Goal: Check status: Check status

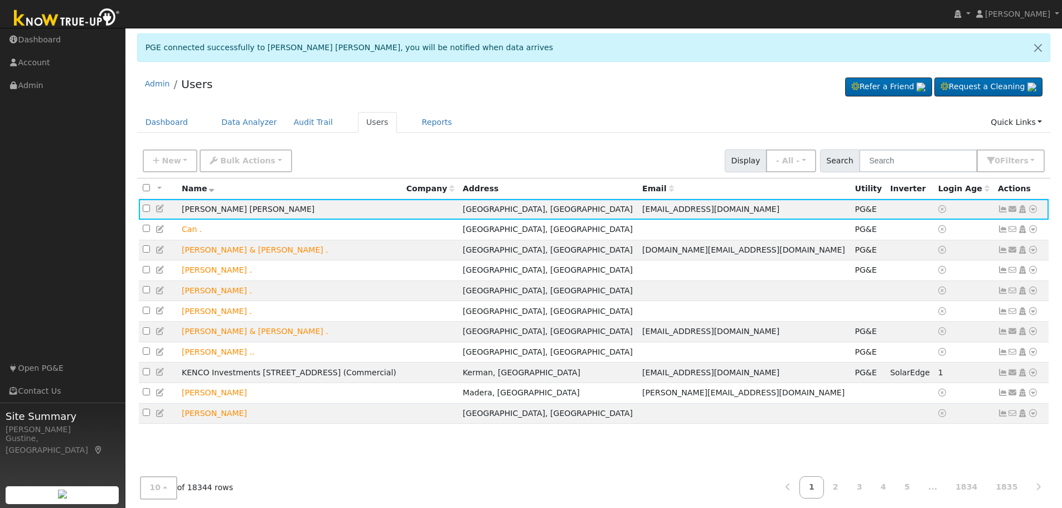
click at [912, 169] on div "New Add User Quick Add Quick Connect Quick Convert Lead Bulk Actions Send Email…" at bounding box center [594, 161] width 914 height 34
paste input "[PERSON_NAME]"
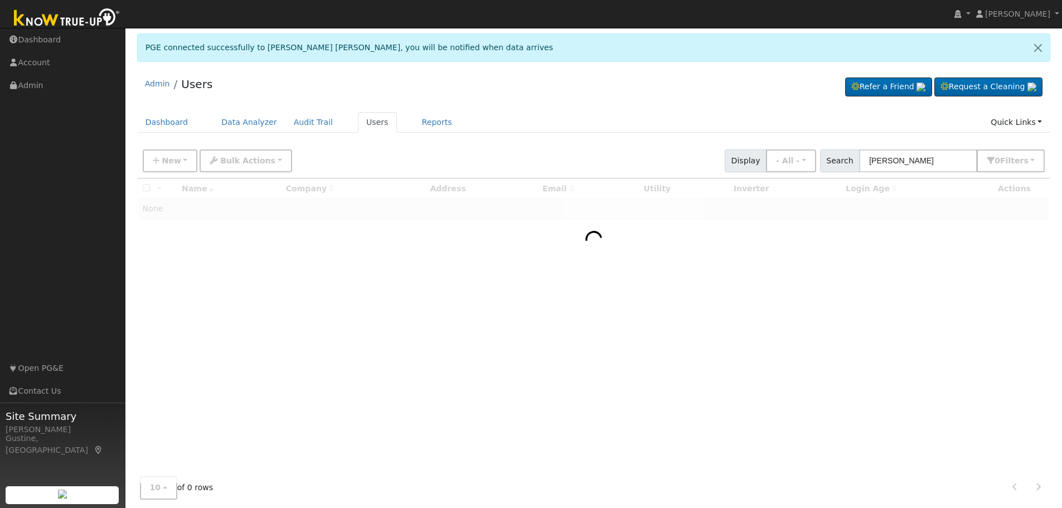
click at [919, 152] on div "New Add User Quick Add Quick Connect Quick Convert Lead Bulk Actions Send Email…" at bounding box center [594, 159] width 907 height 27
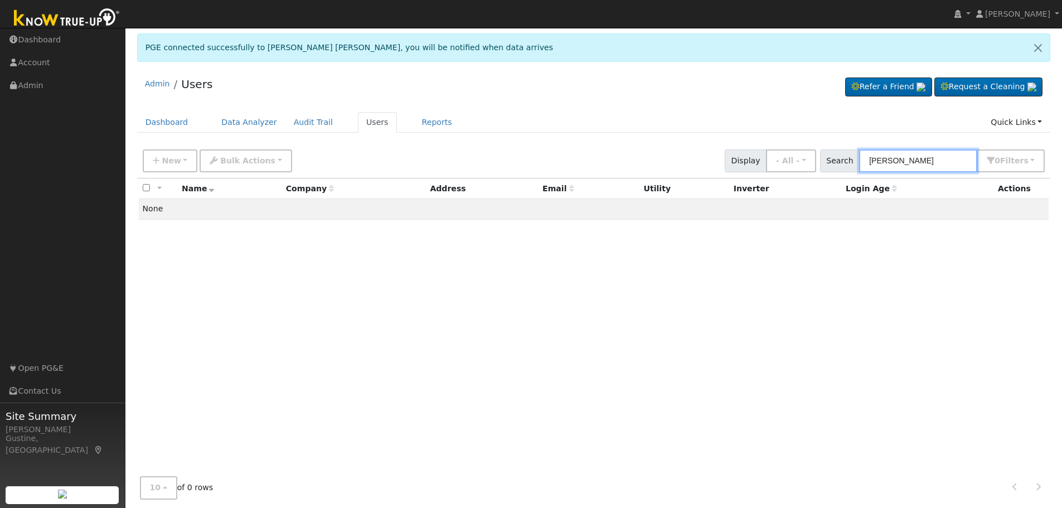
drag, startPoint x: 916, startPoint y: 159, endPoint x: 1070, endPoint y: 233, distance: 170.4
click at [1062, 226] on html "installed [PERSON_NAME] [PERSON_NAME] Profile My Company Help Center Terms Of S…" at bounding box center [531, 264] width 1062 height 529
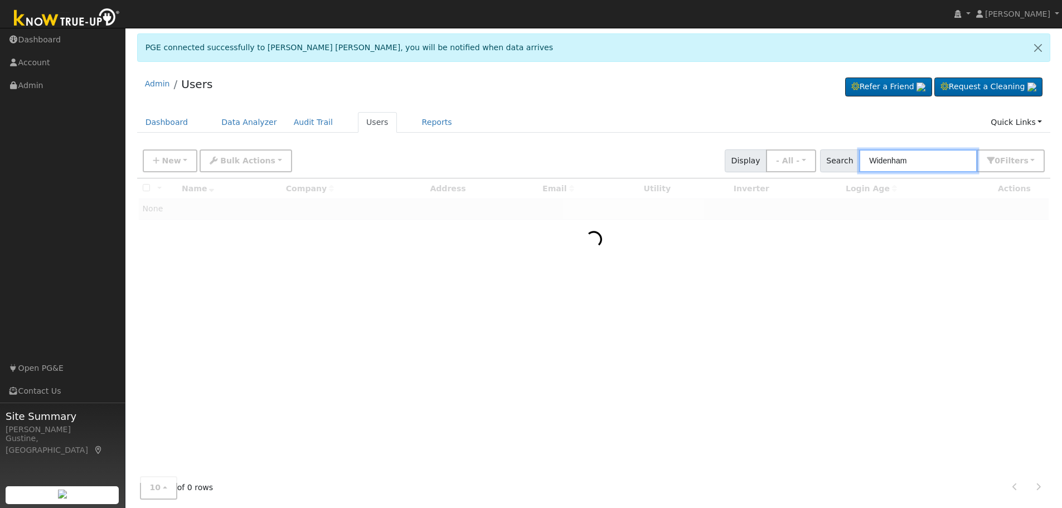
type input "Widenham"
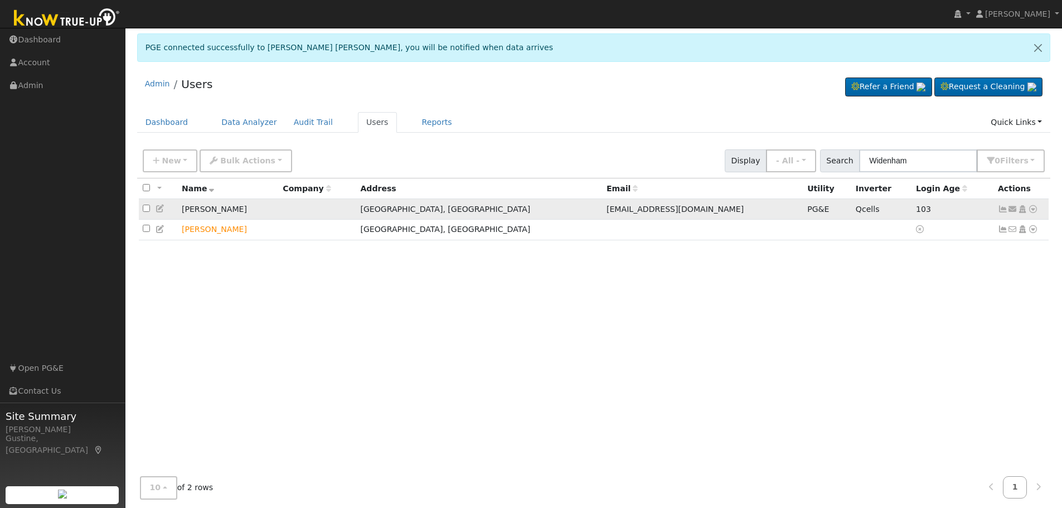
click at [1010, 208] on icon at bounding box center [1013, 209] width 10 height 8
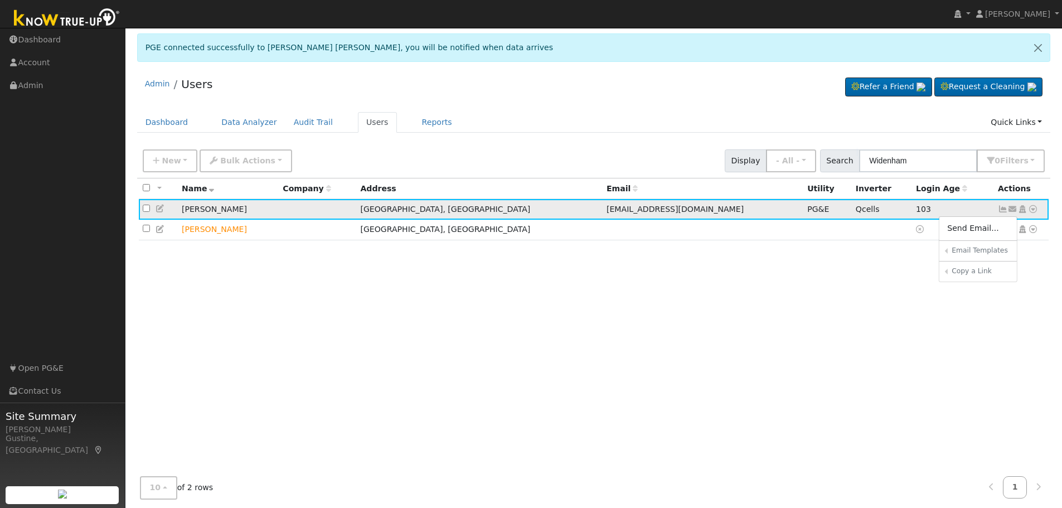
click at [1005, 210] on icon at bounding box center [1003, 209] width 10 height 8
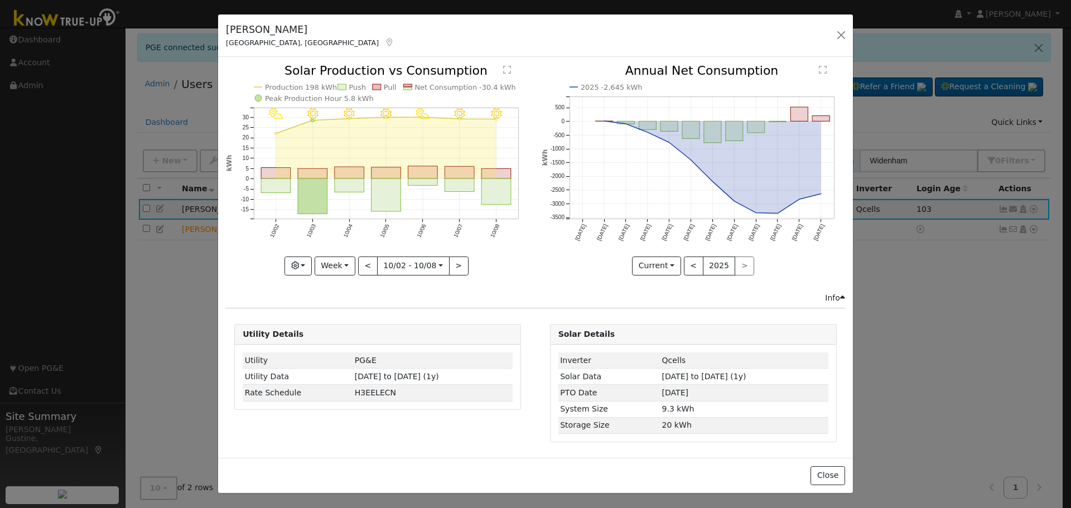
click at [511, 194] on icon "10/08 - Clear 10/07 - Clear 10/06 - PartlyCloudy 10/05 - Clear 10/04 - Clear 10…" at bounding box center [377, 169] width 303 height 209
click at [509, 194] on rect "onclick=""" at bounding box center [497, 192] width 30 height 26
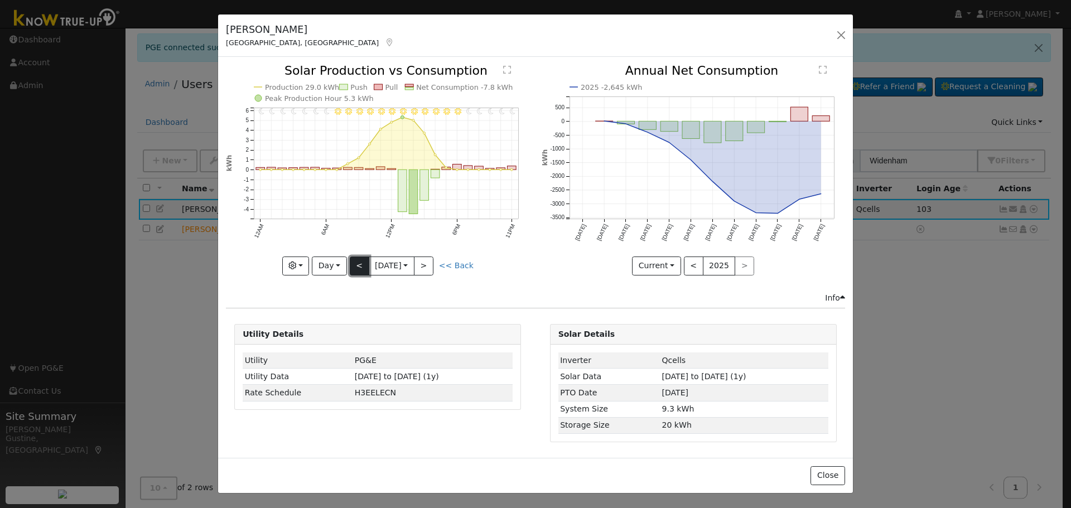
click at [362, 262] on button "<" at bounding box center [360, 266] width 20 height 19
click at [433, 259] on button ">" at bounding box center [424, 266] width 20 height 19
click at [355, 263] on button "<" at bounding box center [360, 266] width 20 height 19
click at [356, 273] on button "<" at bounding box center [360, 266] width 20 height 19
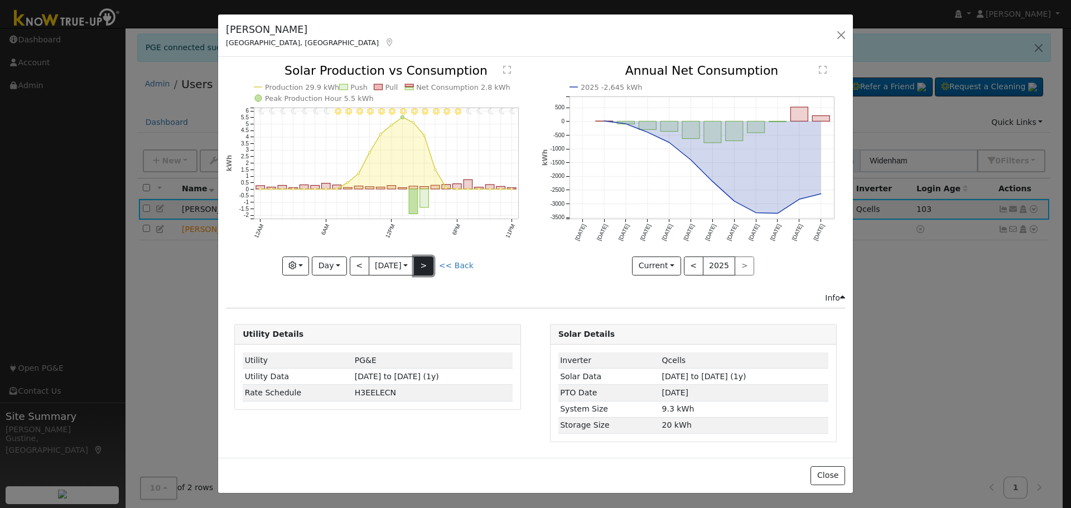
click at [429, 260] on button ">" at bounding box center [424, 266] width 20 height 19
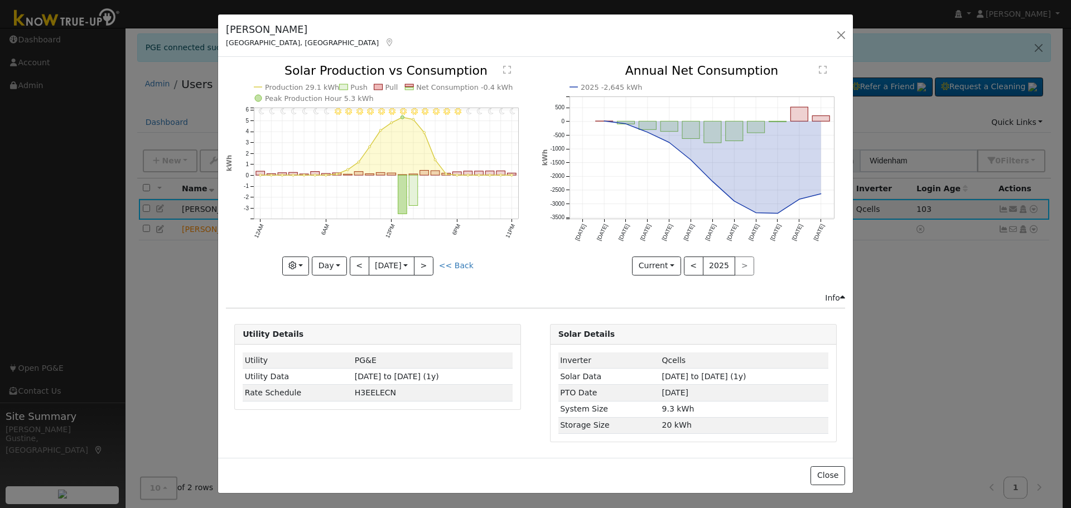
click at [294, 33] on h5 "[PERSON_NAME]" at bounding box center [310, 29] width 168 height 14
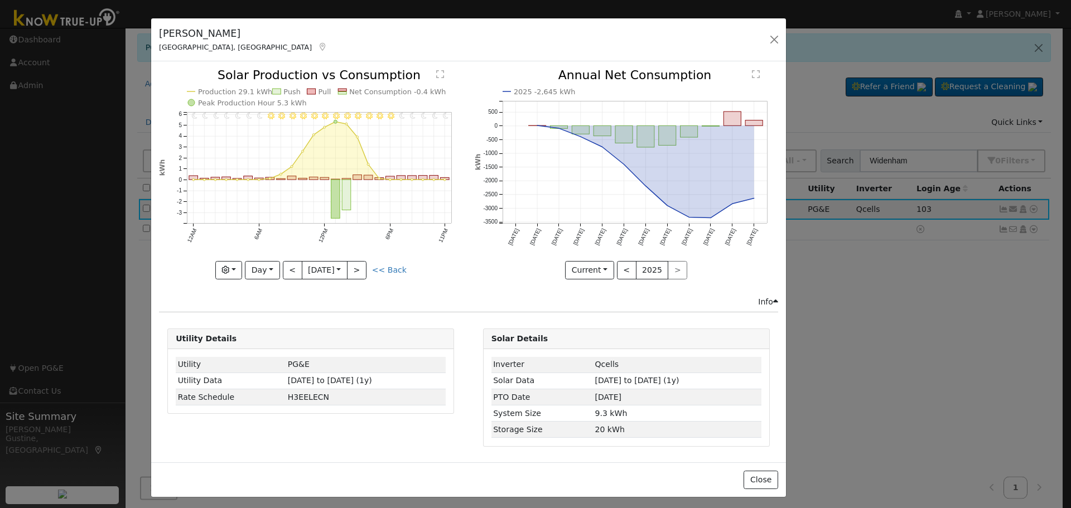
drag, startPoint x: 294, startPoint y: 33, endPoint x: 228, endPoint y: 37, distance: 67.0
click at [228, 37] on h5 "[PERSON_NAME]" at bounding box center [243, 33] width 168 height 14
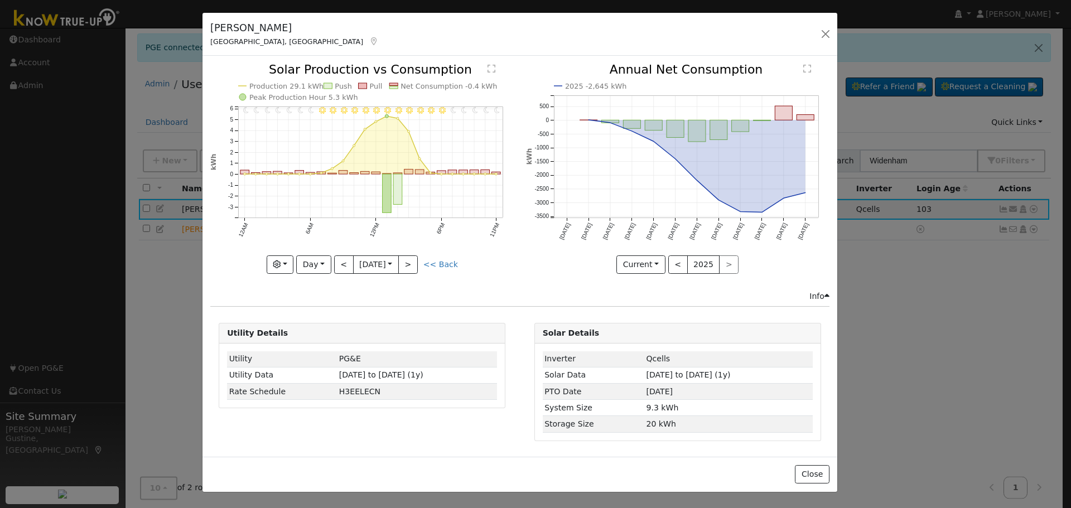
drag, startPoint x: 228, startPoint y: 38, endPoint x: 279, endPoint y: 32, distance: 51.6
click at [279, 32] on h5 "[PERSON_NAME]" at bounding box center [294, 28] width 168 height 14
click at [330, 269] on icon "11PM - Clear 10PM - Clear 9PM - Clear 8PM - Clear 7PM - Clear 6PM - Clear 5PM -…" at bounding box center [361, 168] width 303 height 209
click at [321, 261] on button "Day" at bounding box center [313, 264] width 35 height 19
click at [329, 306] on link "Week" at bounding box center [336, 304] width 78 height 16
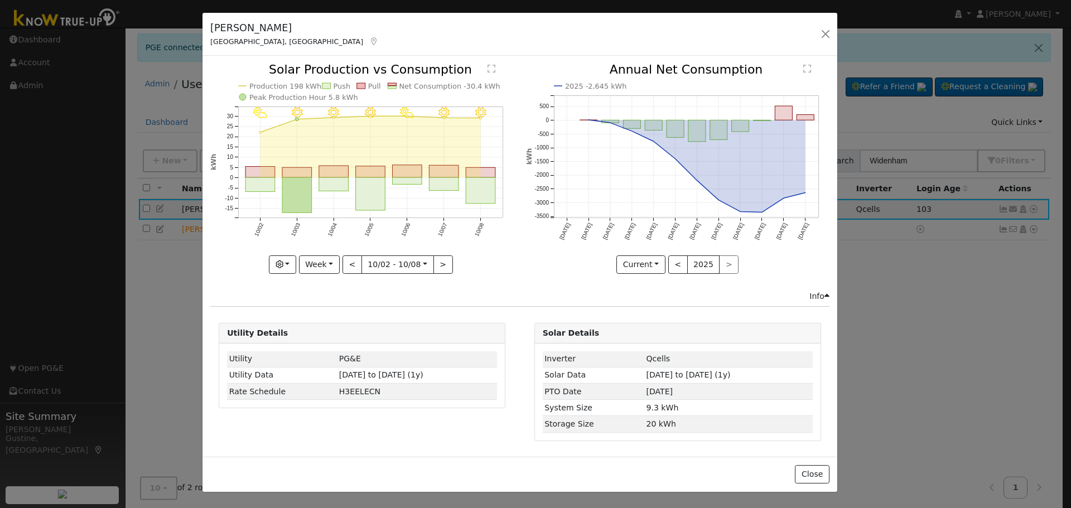
click at [364, 277] on div "10/08 - Clear 10/07 - Clear 10/06 - PartlyCloudy 10/05 - Clear 10/04 - Clear 10…" at bounding box center [362, 177] width 315 height 227
click at [360, 264] on button "<" at bounding box center [352, 264] width 20 height 19
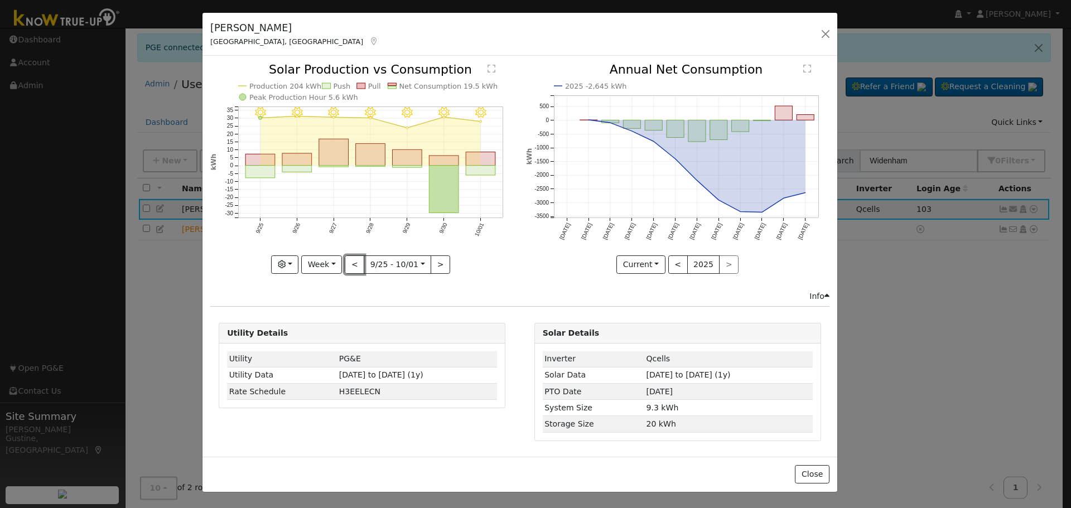
click at [360, 264] on button "<" at bounding box center [355, 264] width 20 height 19
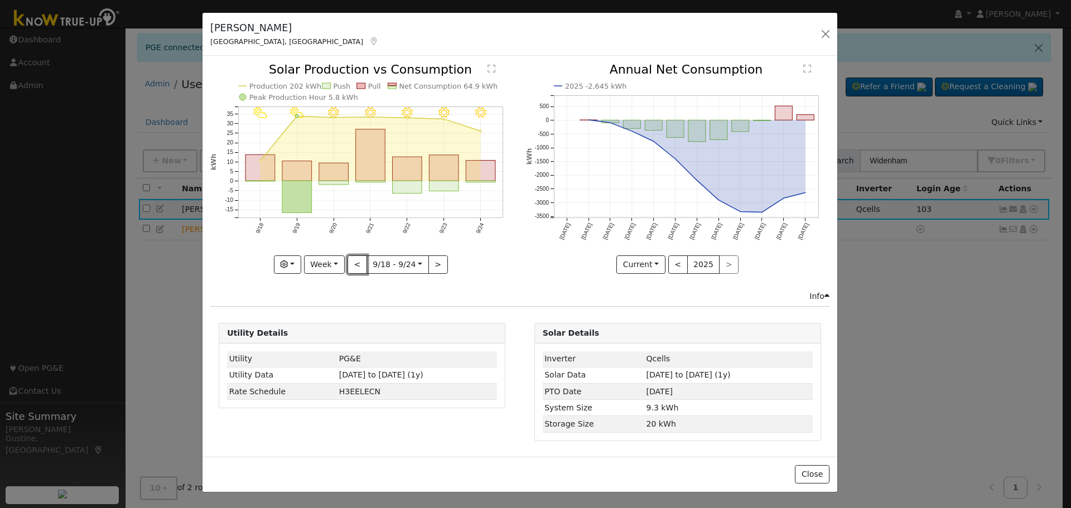
click at [356, 259] on button "<" at bounding box center [357, 264] width 20 height 19
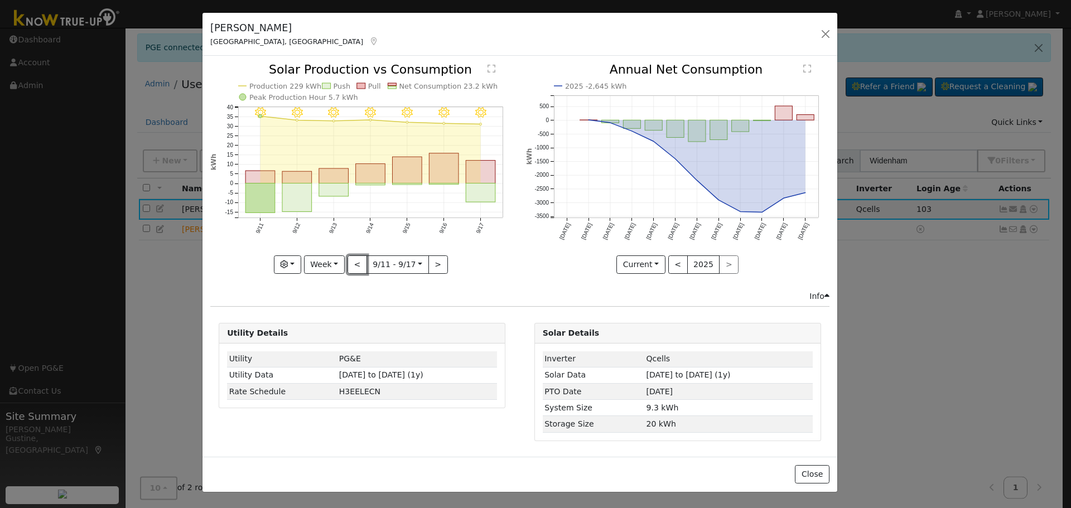
click at [356, 259] on button "<" at bounding box center [357, 264] width 20 height 19
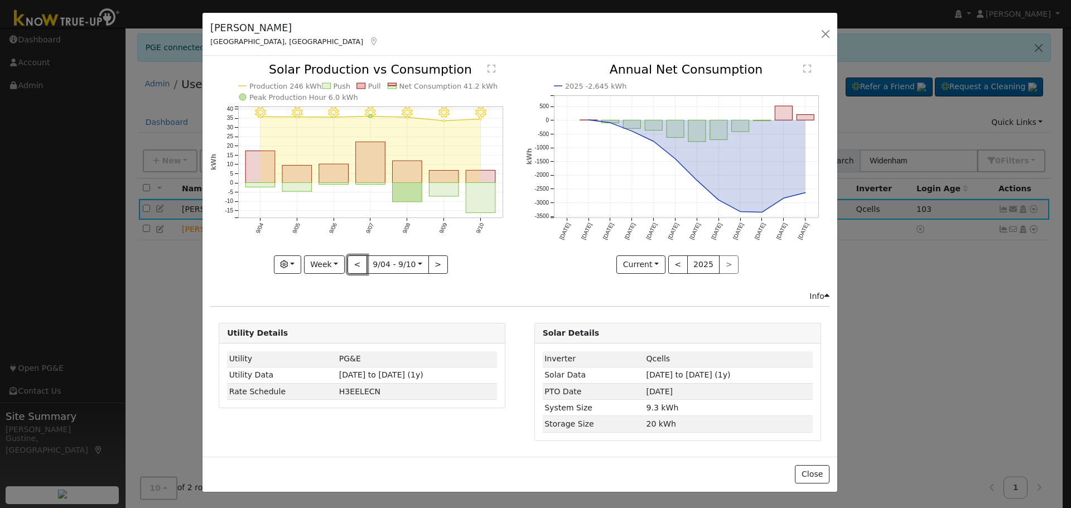
click at [356, 259] on button "<" at bounding box center [357, 264] width 20 height 19
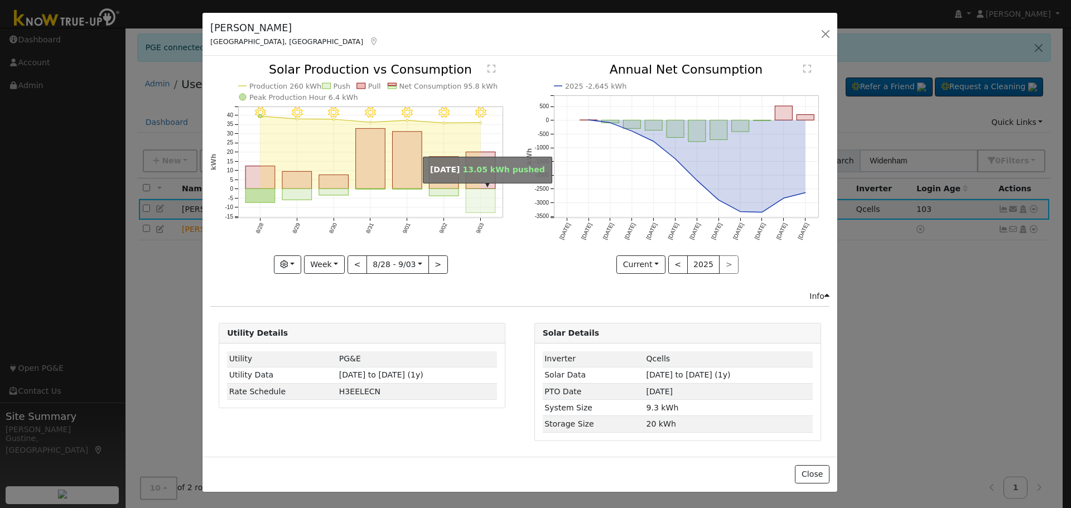
click at [480, 200] on rect "onclick=""" at bounding box center [481, 200] width 30 height 24
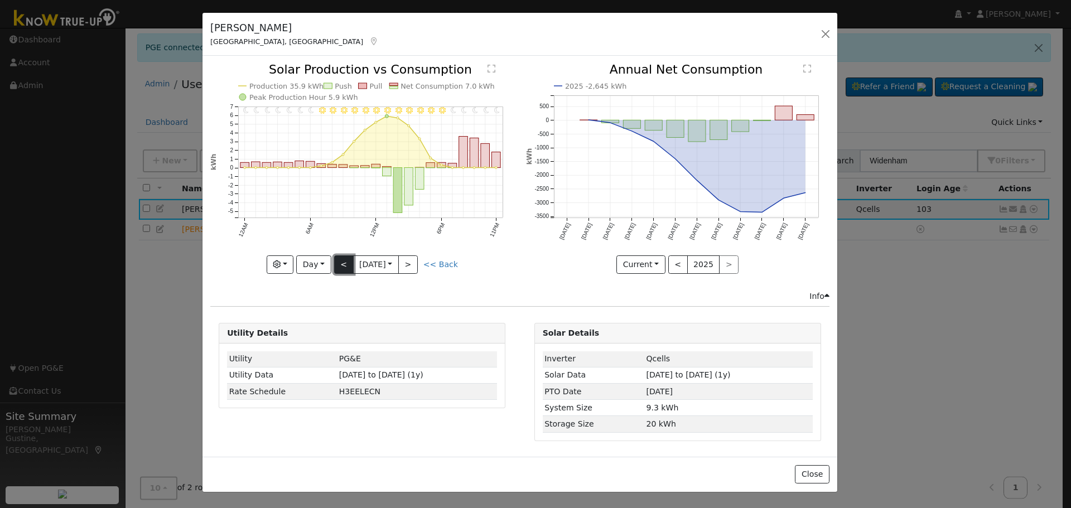
click at [340, 263] on button "<" at bounding box center [344, 264] width 20 height 19
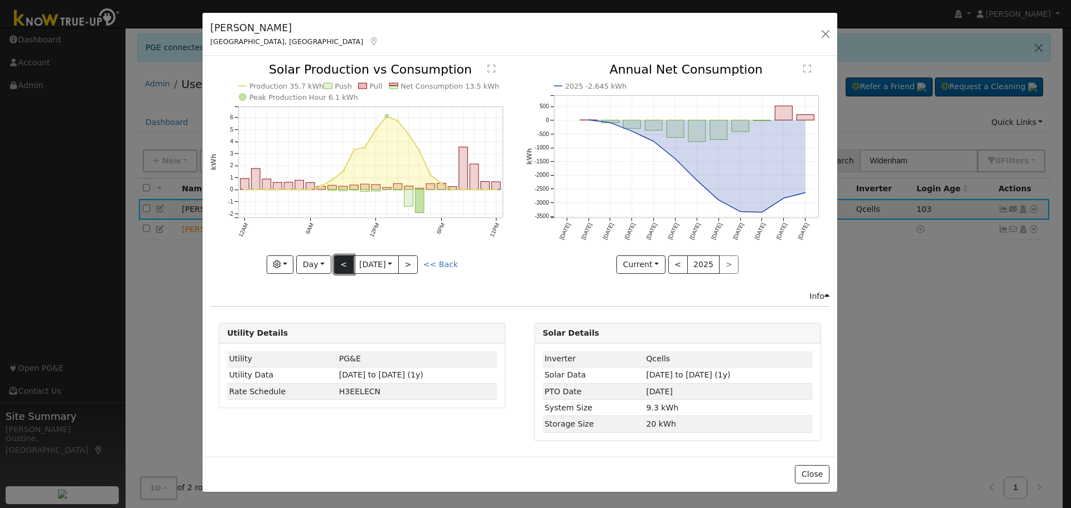
click at [340, 263] on button "<" at bounding box center [344, 264] width 20 height 19
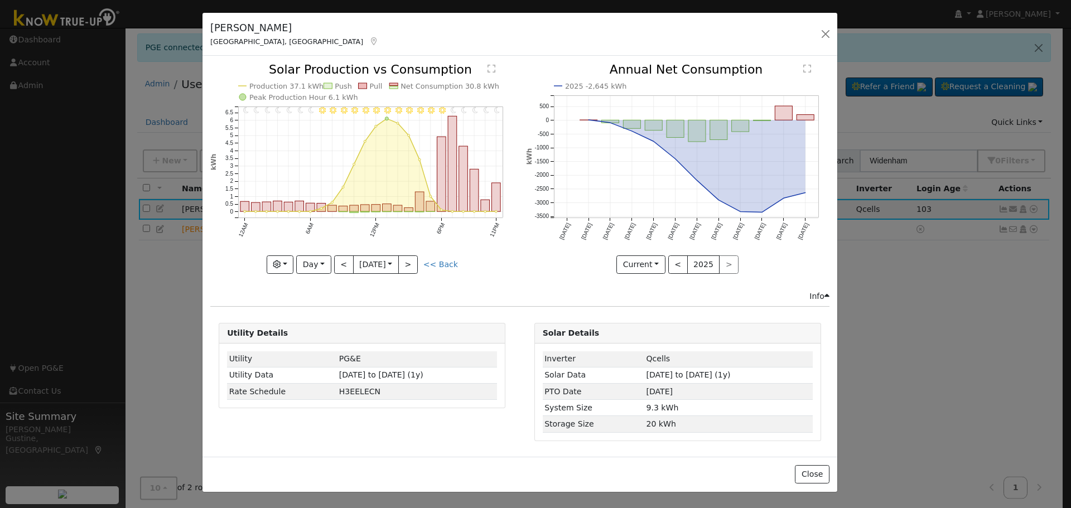
click at [340, 265] on div at bounding box center [361, 169] width 303 height 210
click at [323, 261] on button "Day" at bounding box center [313, 264] width 35 height 19
click at [339, 318] on link "Month" at bounding box center [336, 319] width 78 height 16
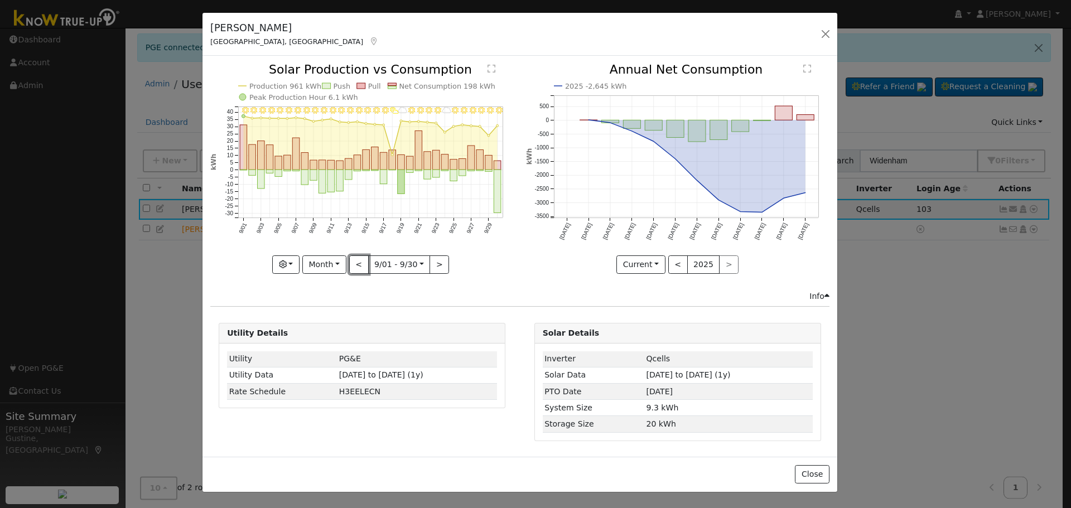
click at [355, 268] on button "<" at bounding box center [359, 264] width 20 height 19
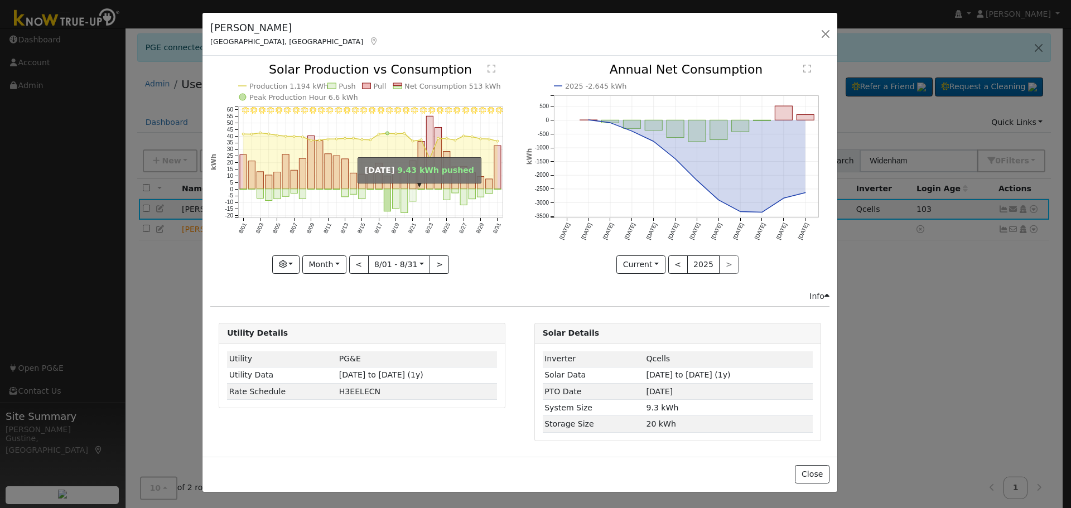
click at [415, 199] on rect "onclick=""" at bounding box center [412, 195] width 7 height 12
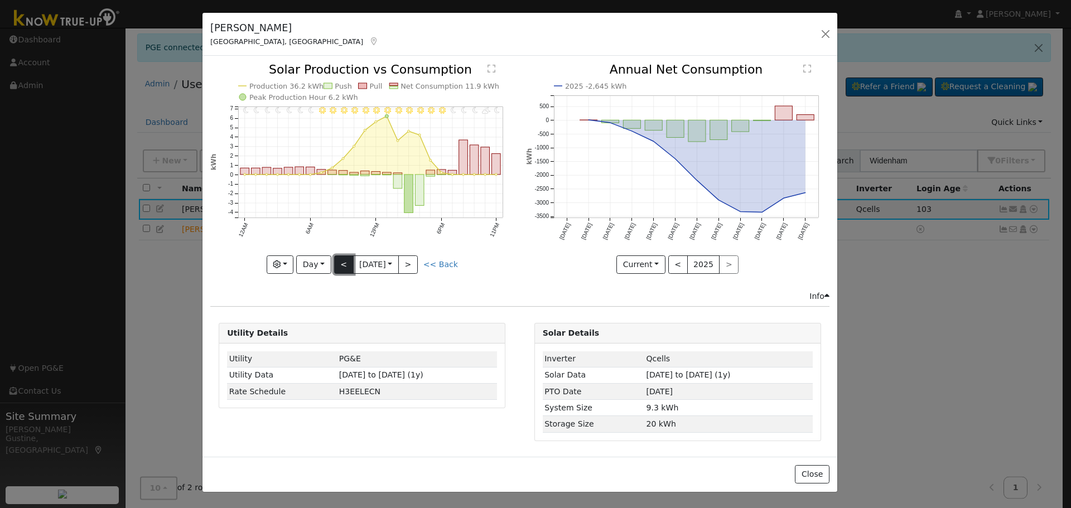
click at [347, 266] on button "<" at bounding box center [344, 264] width 20 height 19
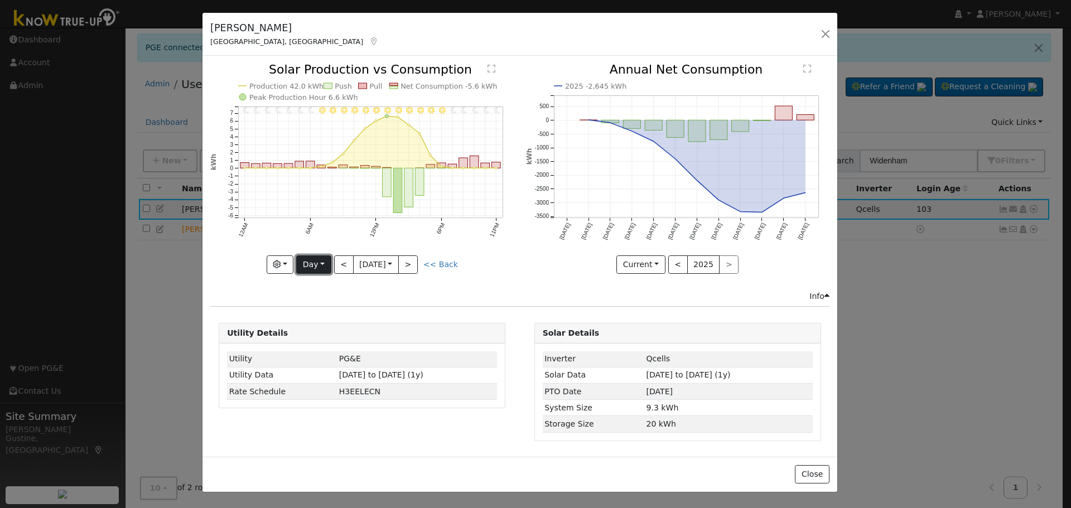
click at [327, 257] on button "Day" at bounding box center [313, 264] width 35 height 19
click at [359, 299] on ul "Day Week Month Year Custom" at bounding box center [335, 319] width 79 height 88
click at [346, 273] on button "<" at bounding box center [344, 264] width 20 height 19
click at [306, 263] on div "11PM - Clear 10PM - Clear 9PM - Clear 8PM - Clear 7PM - Clear 6PM - Clear 5PM -…" at bounding box center [361, 169] width 303 height 210
click at [307, 265] on button "Day" at bounding box center [313, 264] width 35 height 19
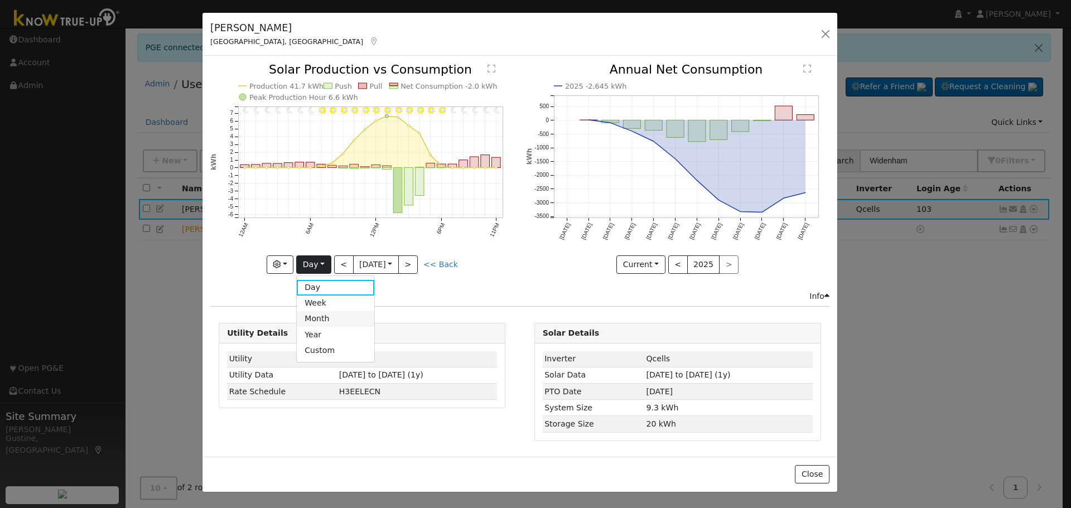
click at [330, 320] on link "Month" at bounding box center [336, 319] width 78 height 16
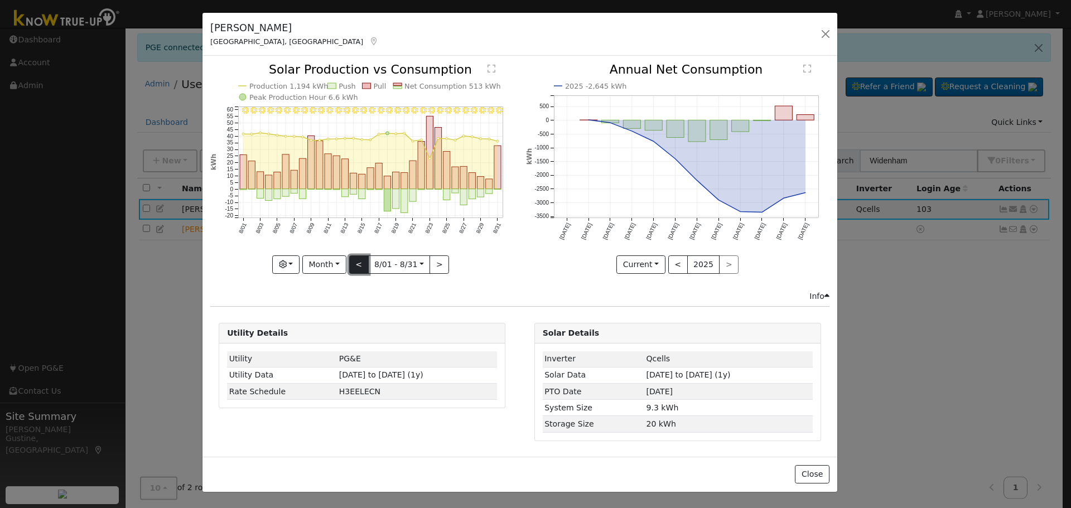
click at [360, 271] on button "<" at bounding box center [359, 264] width 20 height 19
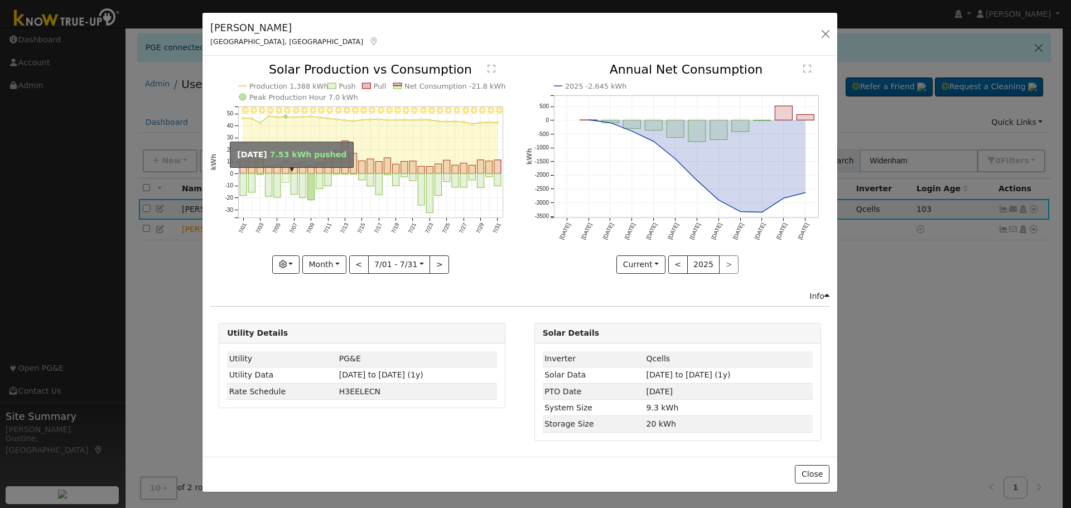
click at [287, 180] on rect "onclick=""" at bounding box center [285, 177] width 7 height 9
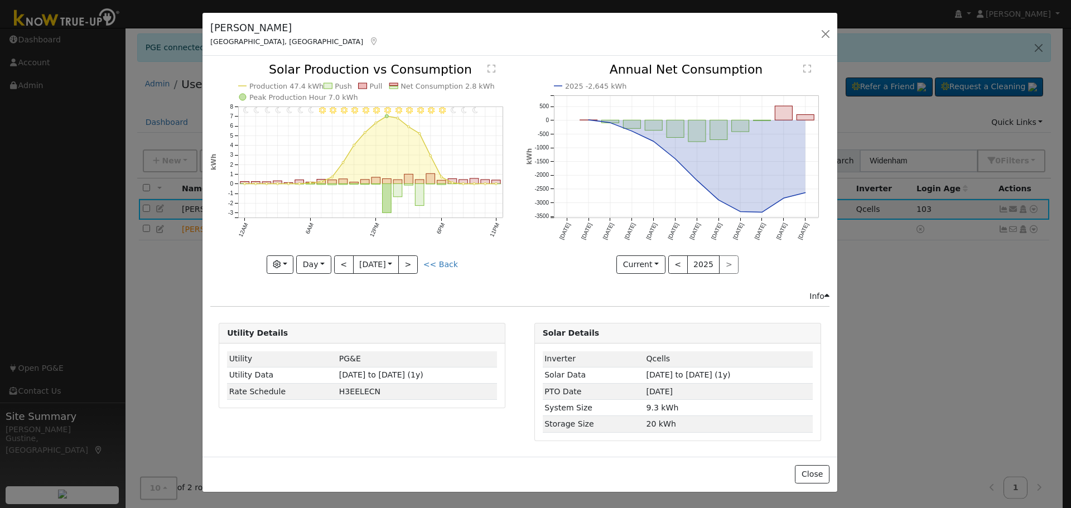
click at [400, 250] on icon "11PM - undefined 10PM - undefined 9PM - Clear 8PM - Clear 7PM - Clear 6PM - Cle…" at bounding box center [361, 168] width 303 height 209
click at [416, 260] on button ">" at bounding box center [408, 264] width 20 height 19
type input "[DATE]"
